Goal: Use online tool/utility: Utilize a website feature to perform a specific function

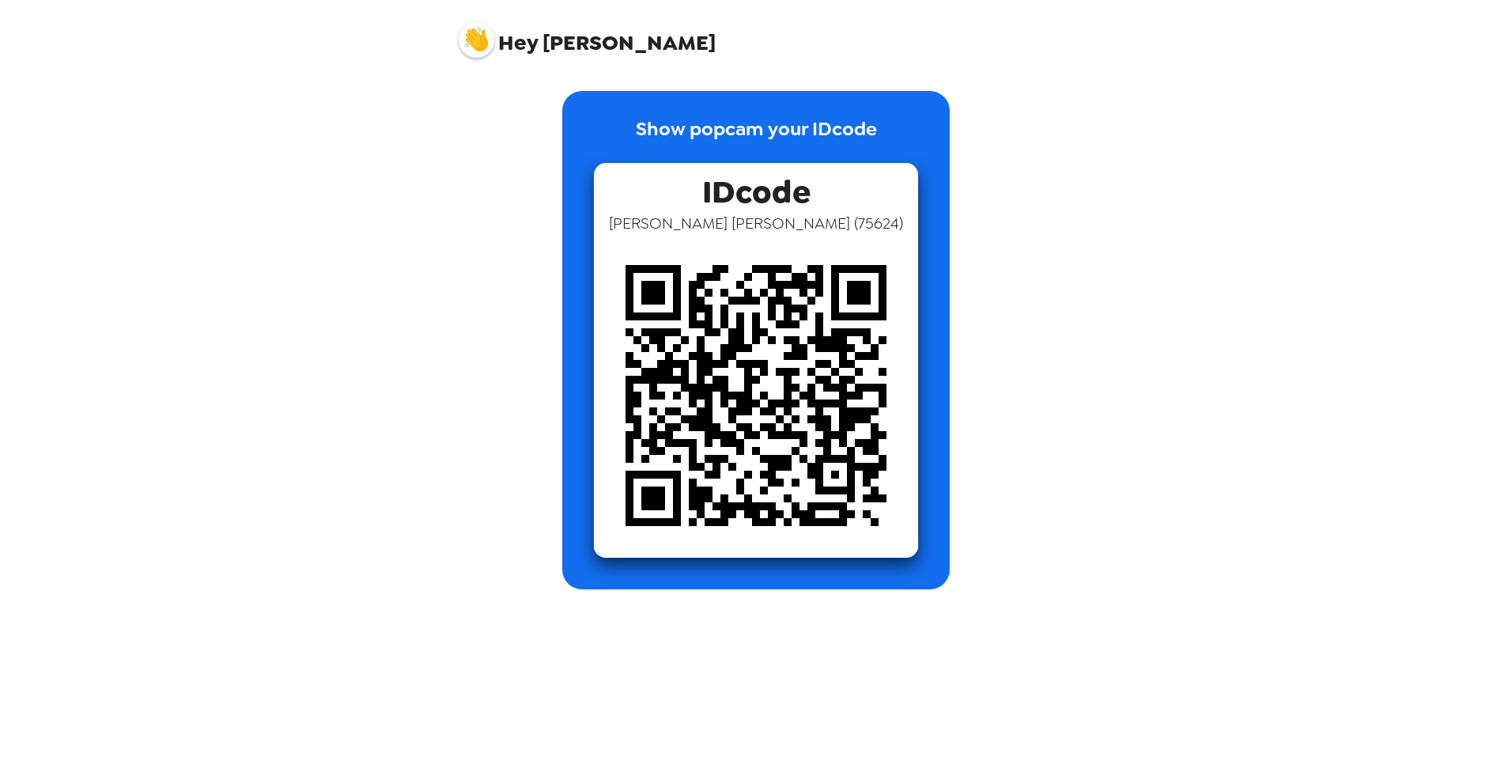
click at [391, 319] on div "Hey Brittany Show popcam your IDcode IDcode Brittany Hughes ( 75624 )" at bounding box center [756, 392] width 1512 height 784
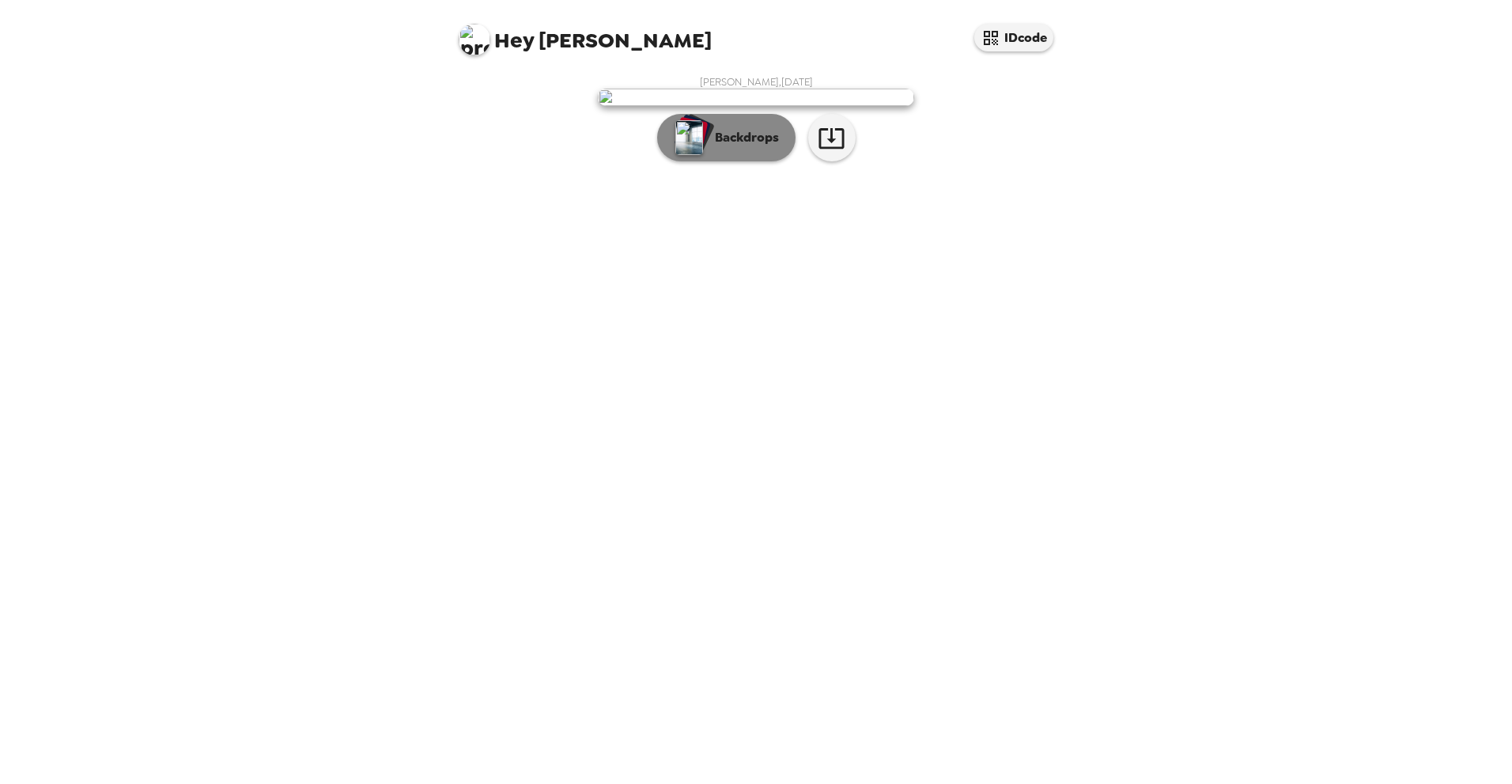
click at [753, 147] on p "Backdrops" at bounding box center [743, 137] width 72 height 19
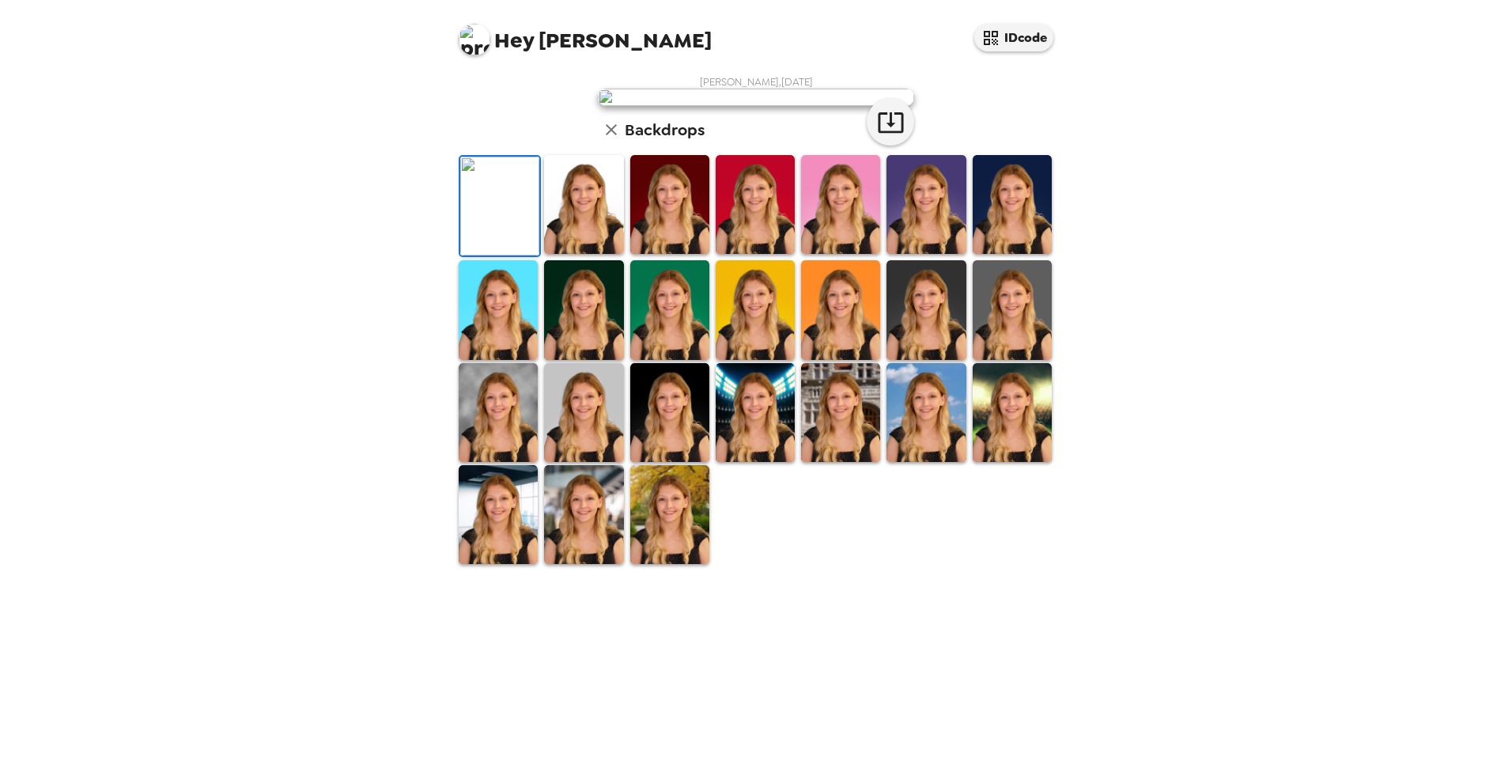
click at [489, 462] on img at bounding box center [498, 412] width 79 height 99
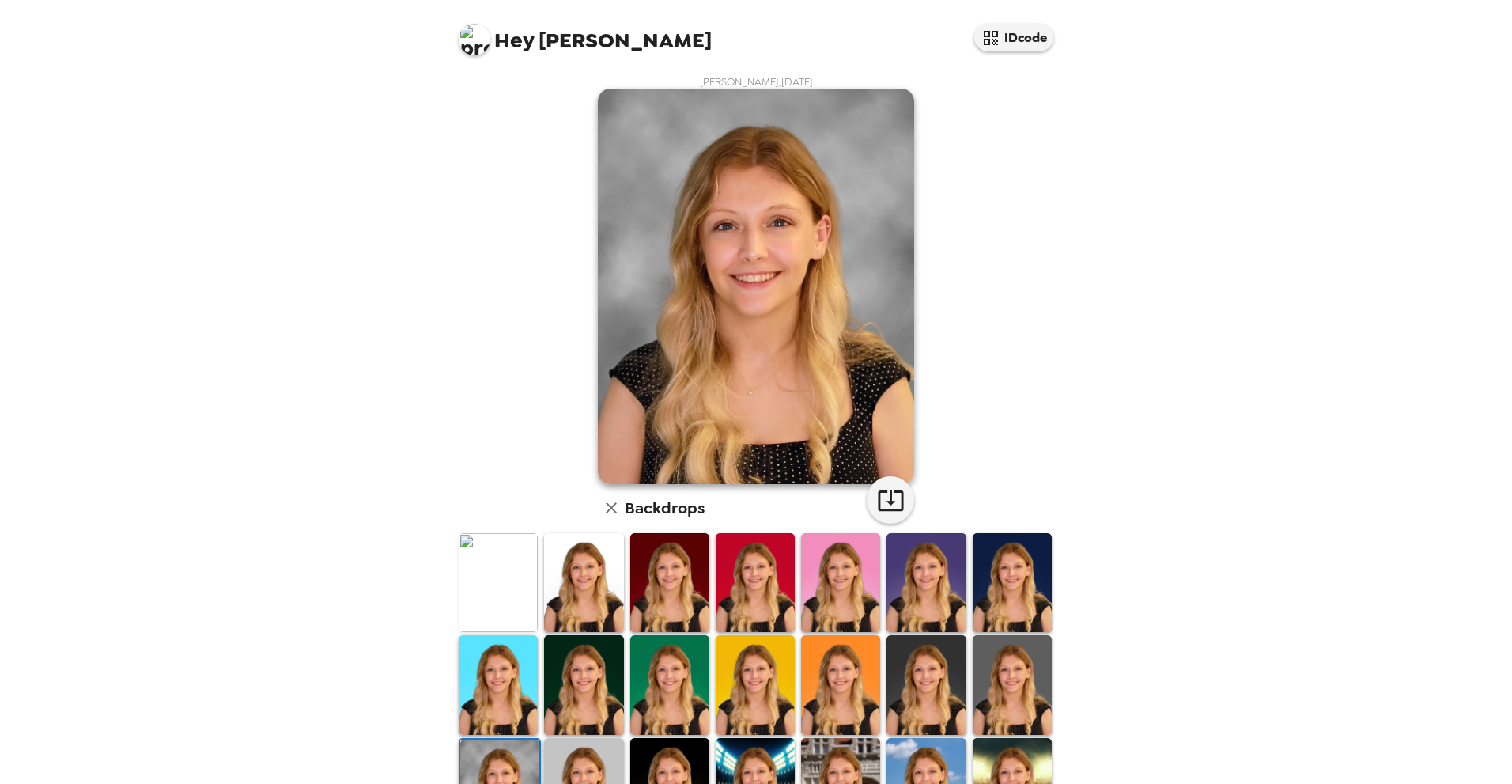
click at [1011, 667] on img at bounding box center [1012, 684] width 79 height 99
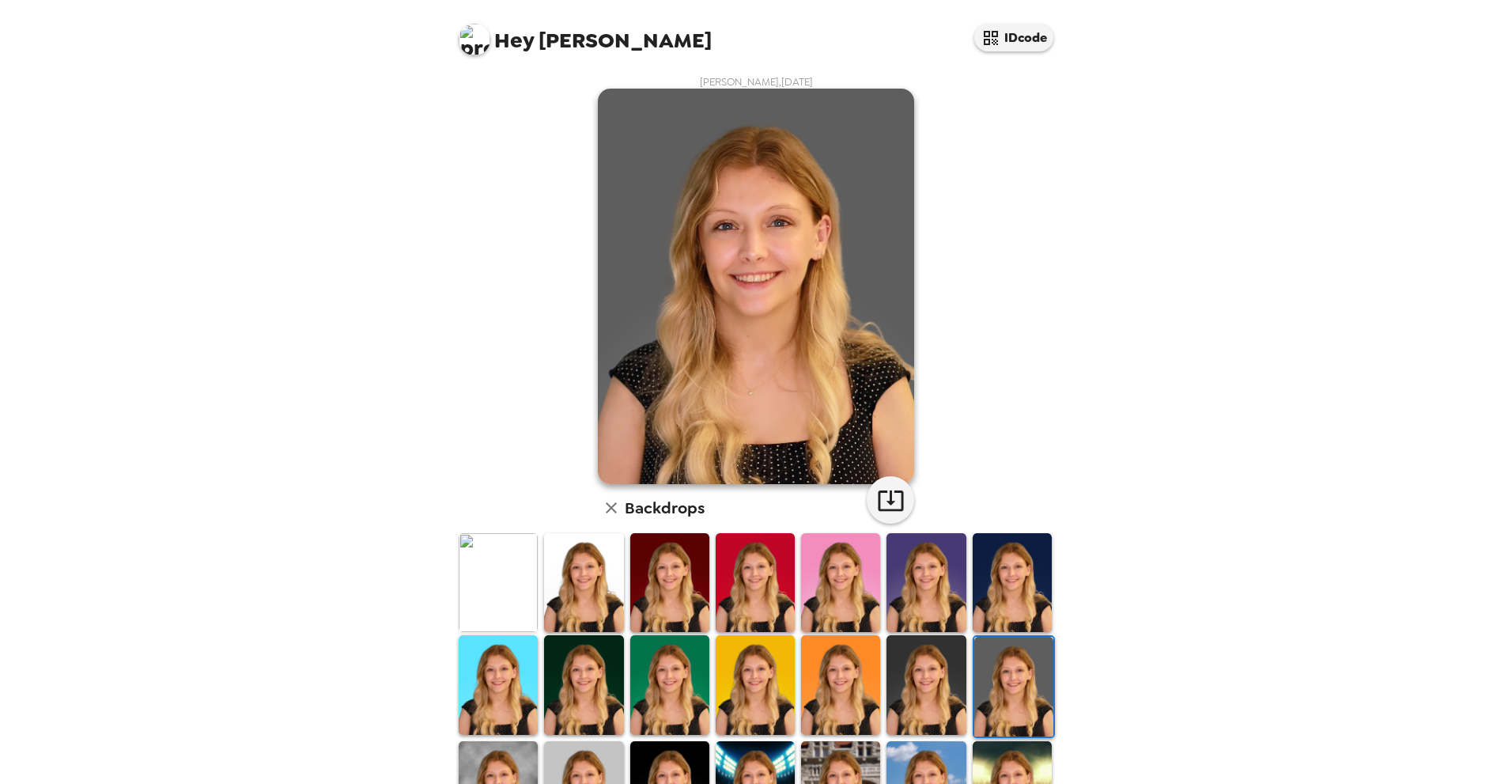
click at [928, 662] on img at bounding box center [925, 684] width 79 height 99
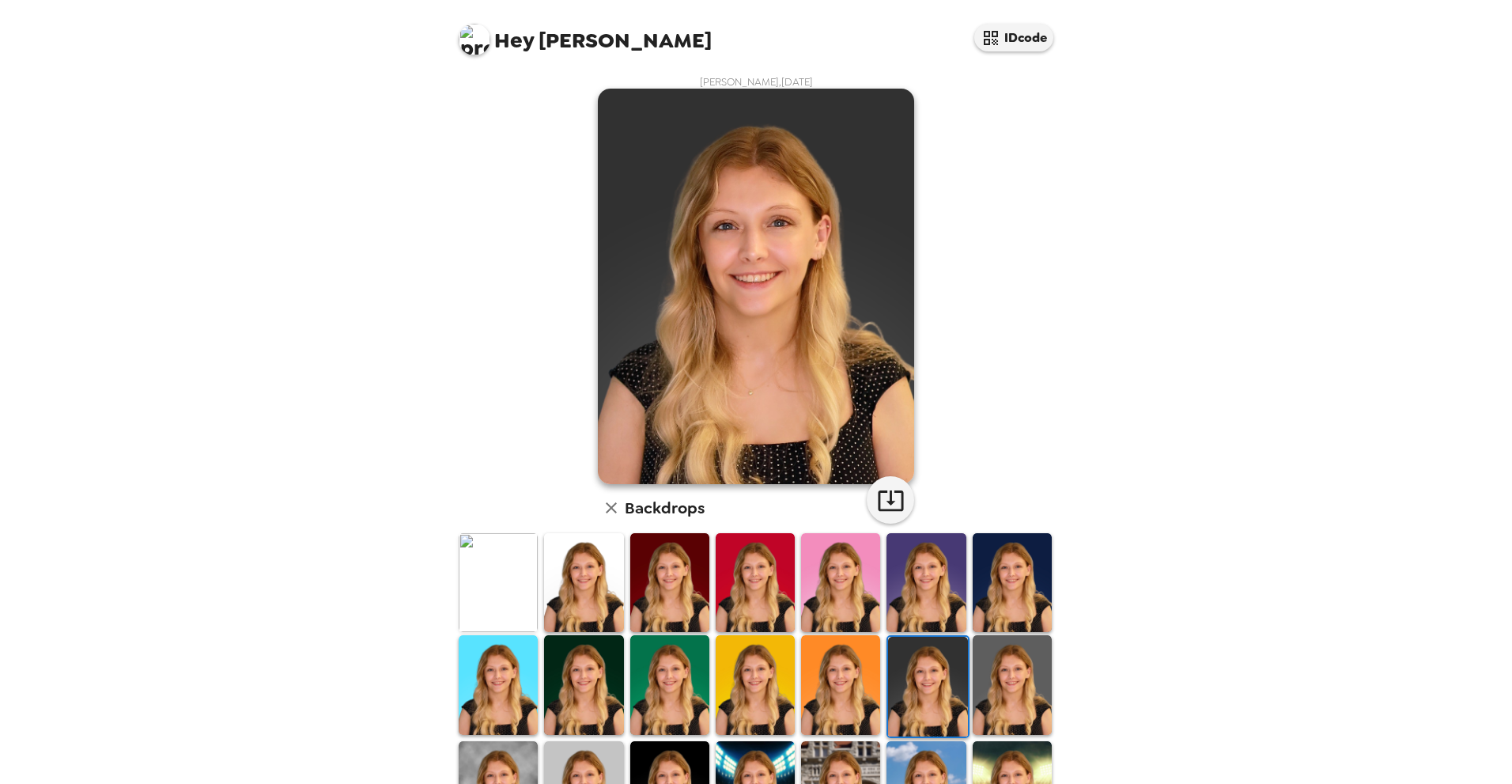
click at [988, 590] on img at bounding box center [1012, 582] width 79 height 99
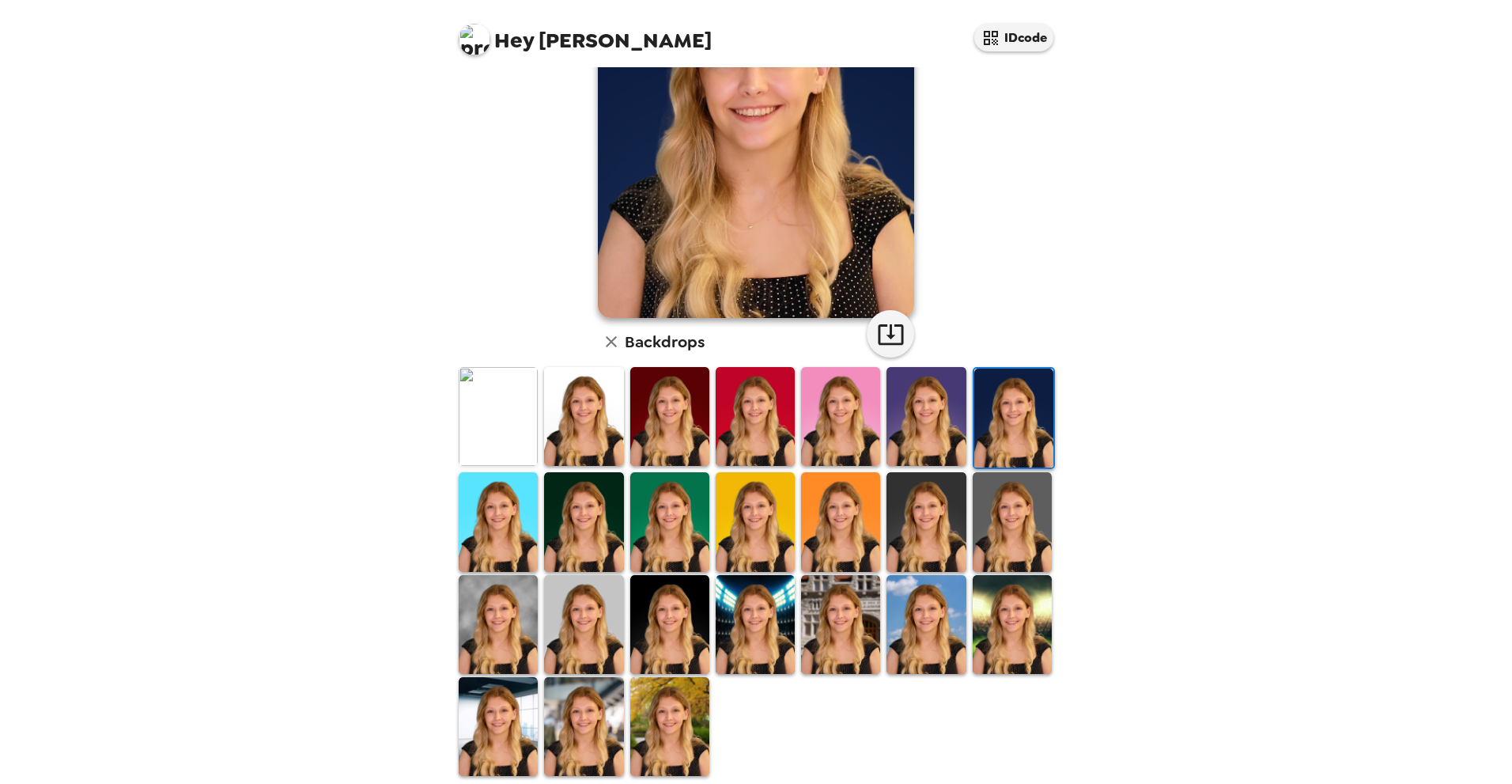
scroll to position [166, 0]
click at [639, 603] on img at bounding box center [669, 624] width 79 height 99
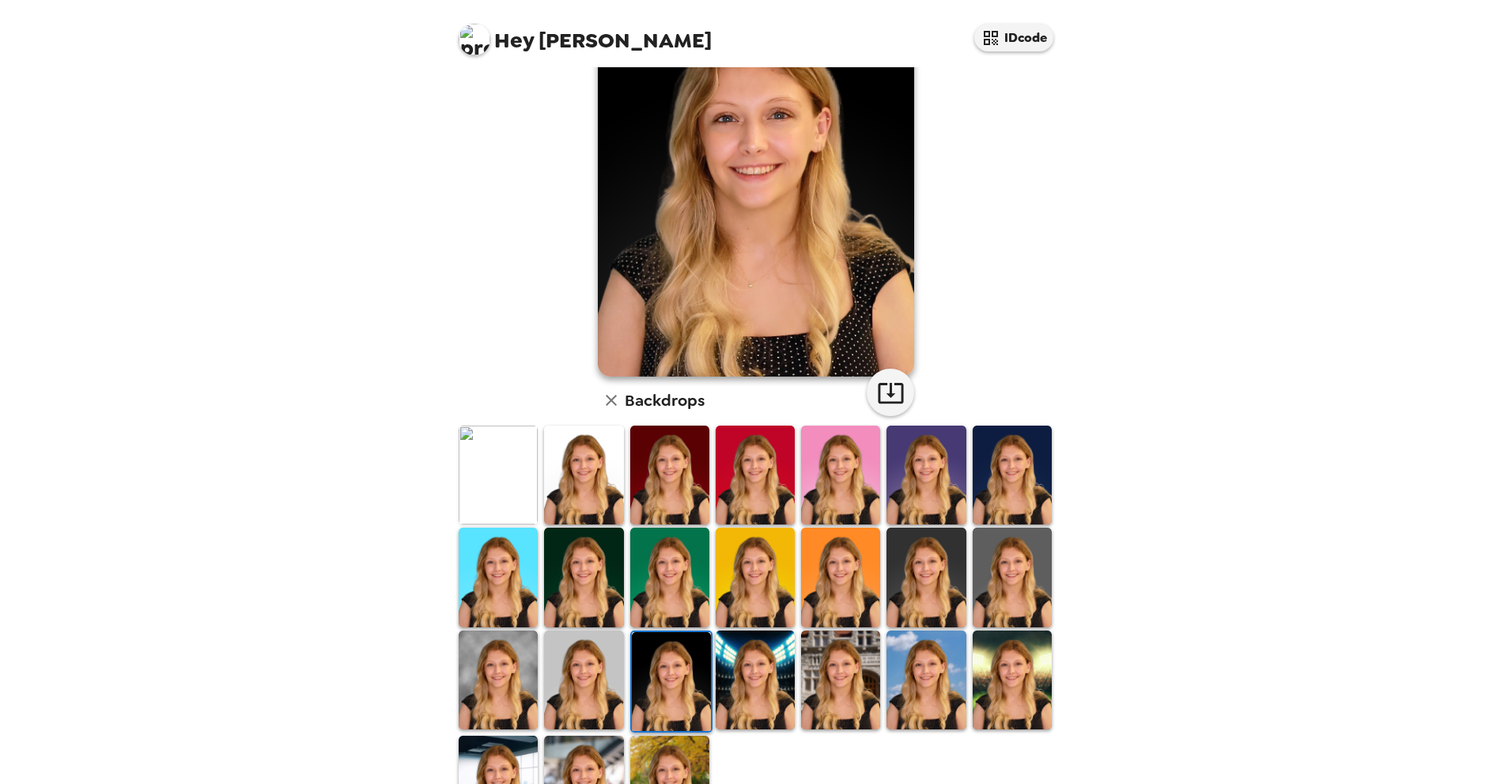
scroll to position [176, 0]
